Goal: Task Accomplishment & Management: Use online tool/utility

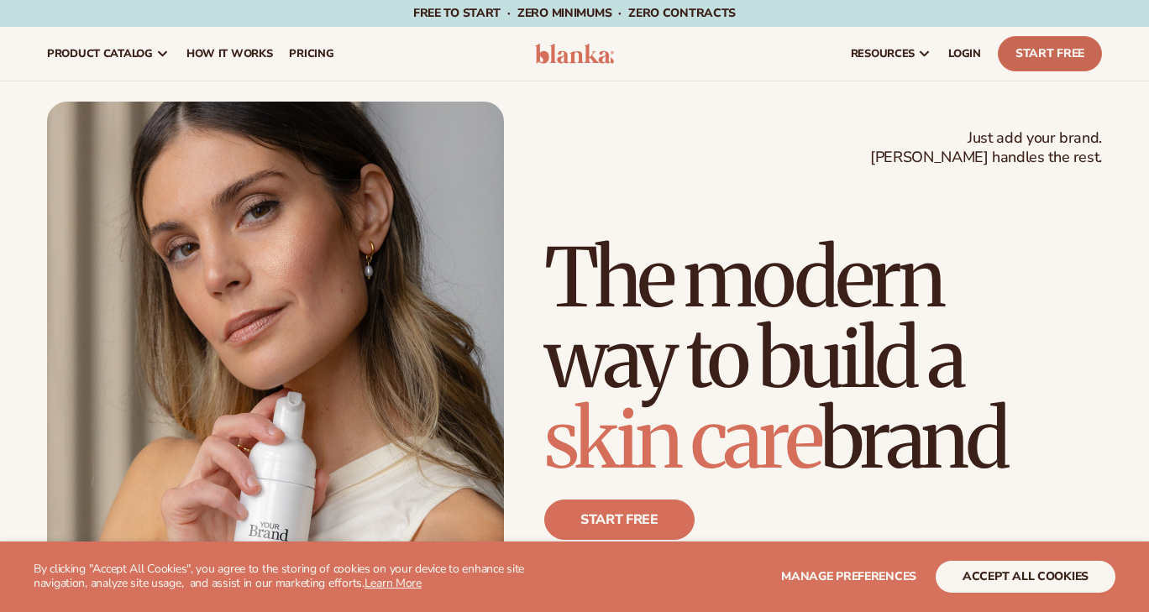
click at [1044, 50] on link "Start Free" at bounding box center [1049, 53] width 104 height 35
